Goal: Navigation & Orientation: Find specific page/section

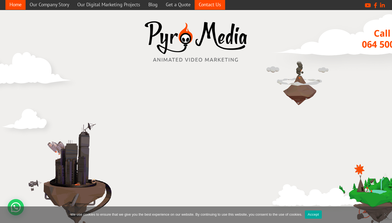
click at [214, 5] on link "Contact Us" at bounding box center [210, 4] width 31 height 11
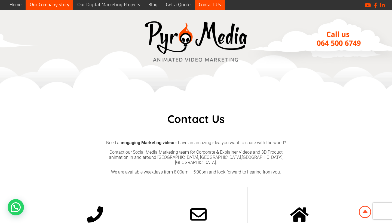
click at [60, 6] on link "Our Company Story" at bounding box center [50, 4] width 48 height 11
